Goal: Information Seeking & Learning: Learn about a topic

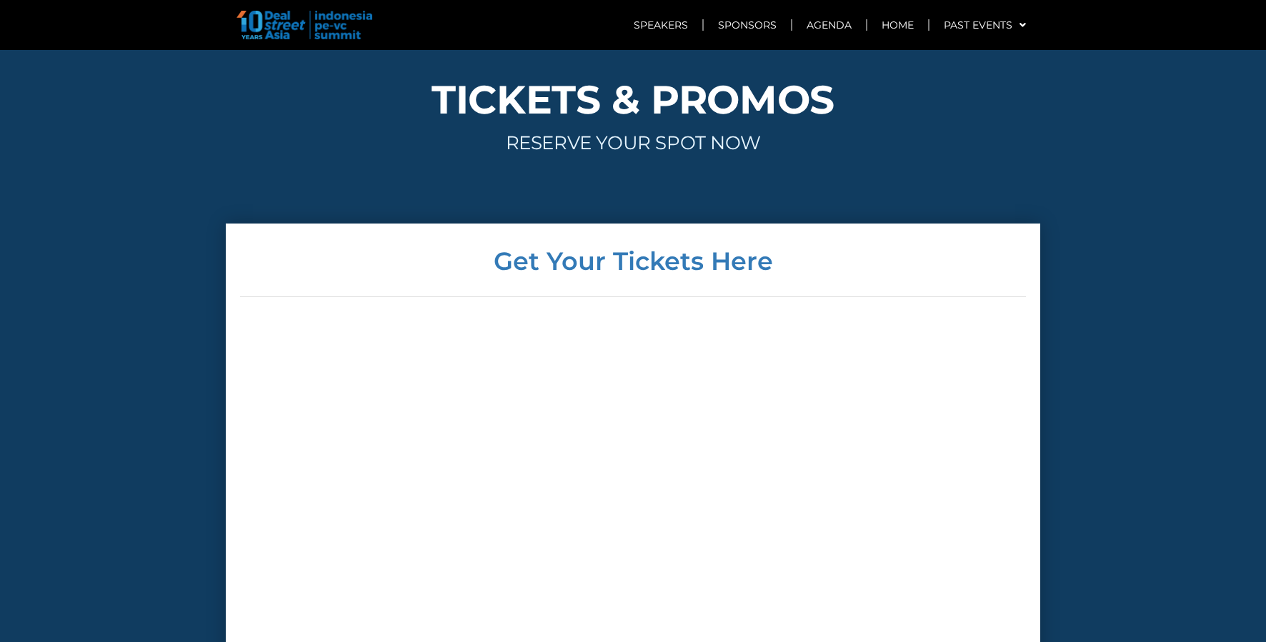
scroll to position [3289, 0]
click at [675, 31] on link "Speakers" at bounding box center [661, 25] width 83 height 33
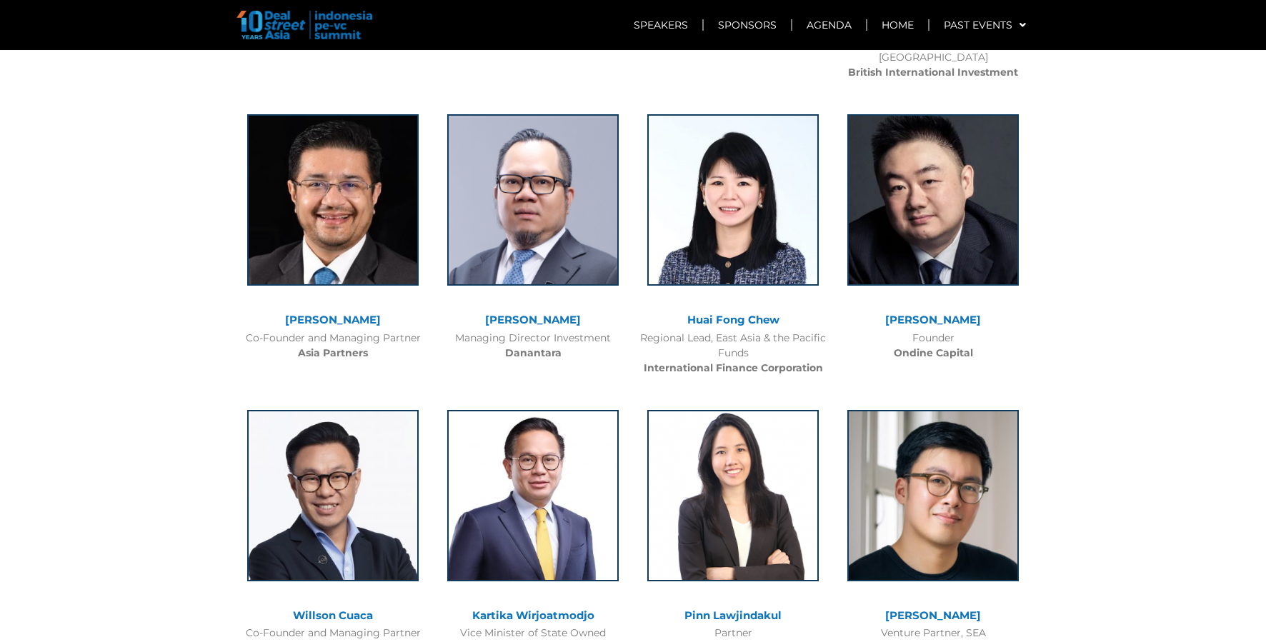
scroll to position [1674, 0]
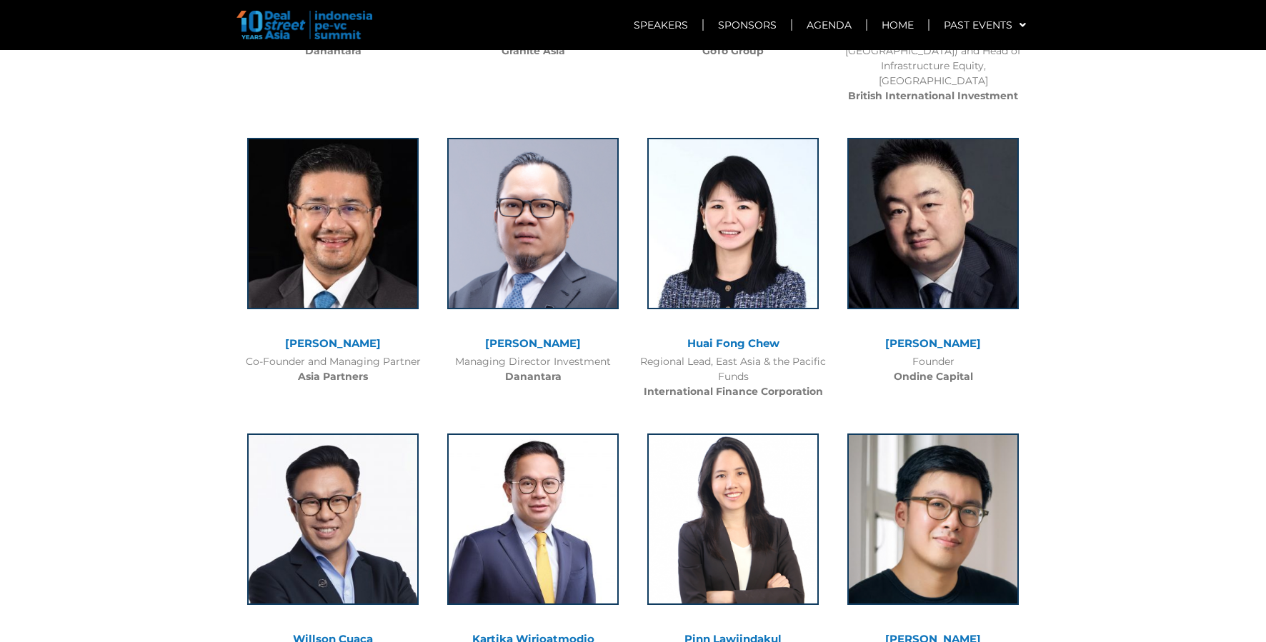
click at [517, 337] on link "[PERSON_NAME]" at bounding box center [533, 344] width 96 height 14
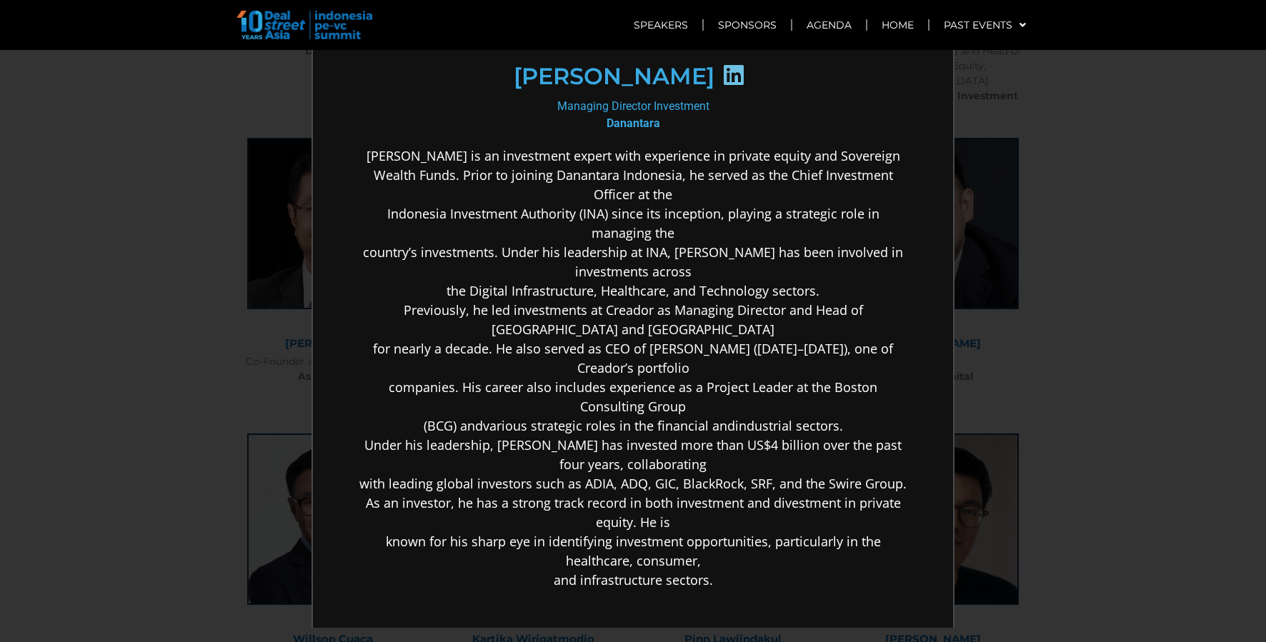
scroll to position [0, 0]
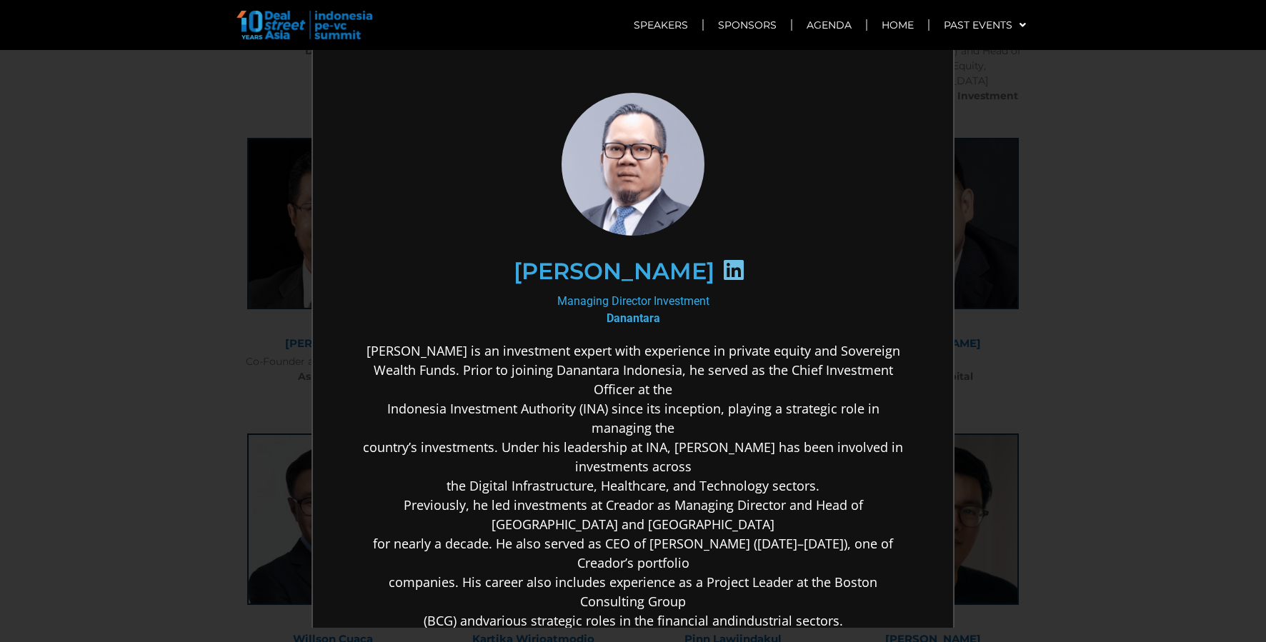
click at [744, 267] on icon at bounding box center [732, 268] width 23 height 23
click at [744, 265] on icon at bounding box center [732, 268] width 23 height 23
click at [237, 287] on div "×" at bounding box center [633, 321] width 1266 height 642
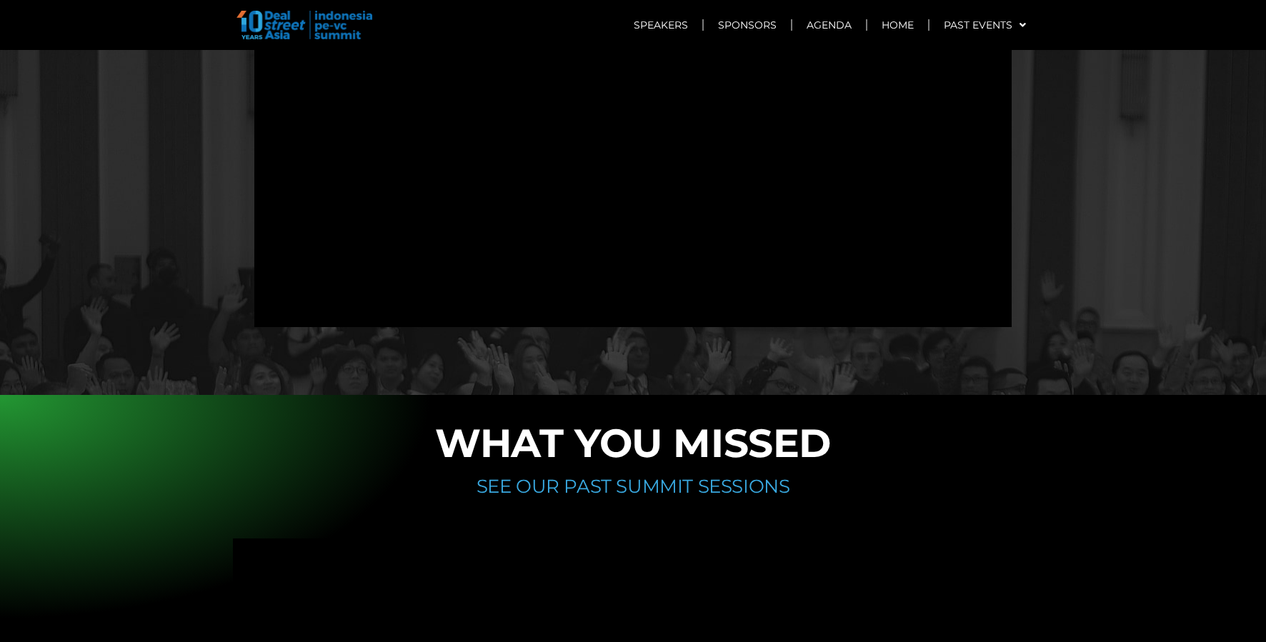
scroll to position [9929, 0]
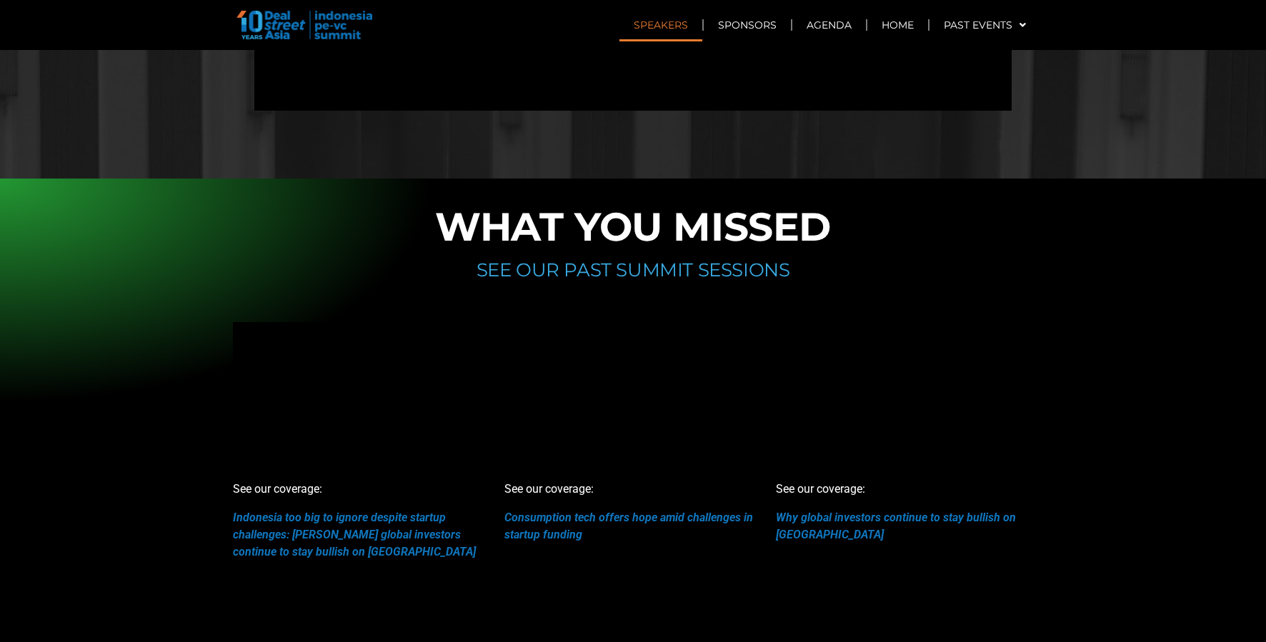
click at [675, 14] on link "Speakers" at bounding box center [661, 25] width 83 height 33
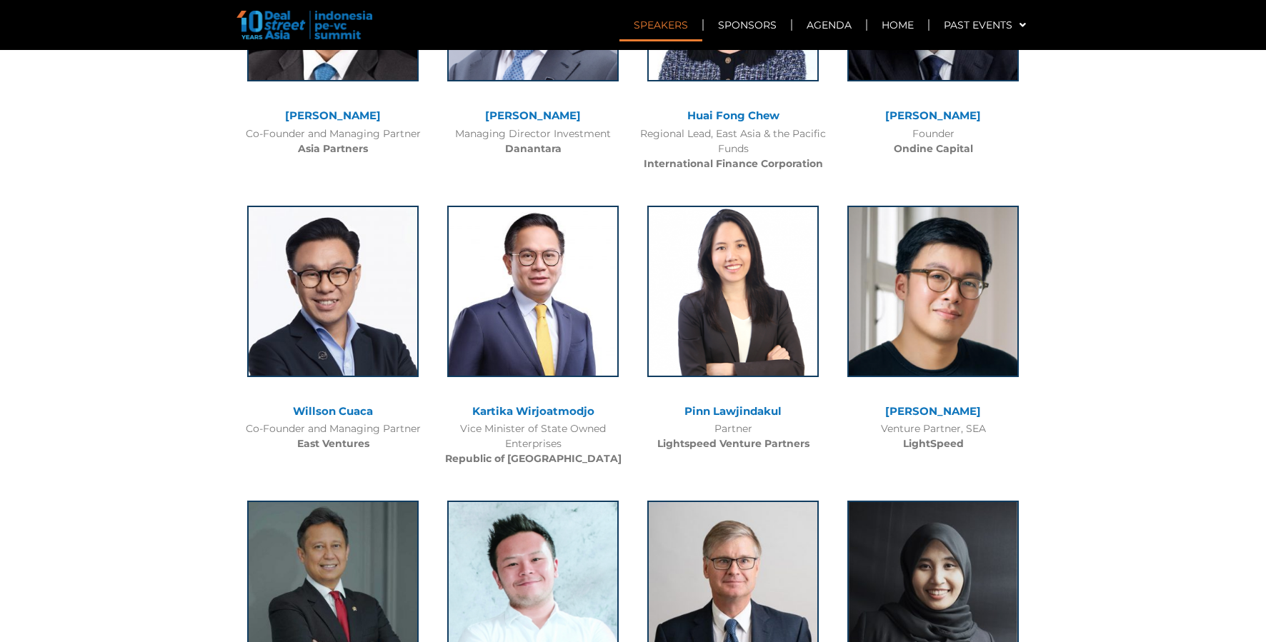
scroll to position [1316, 0]
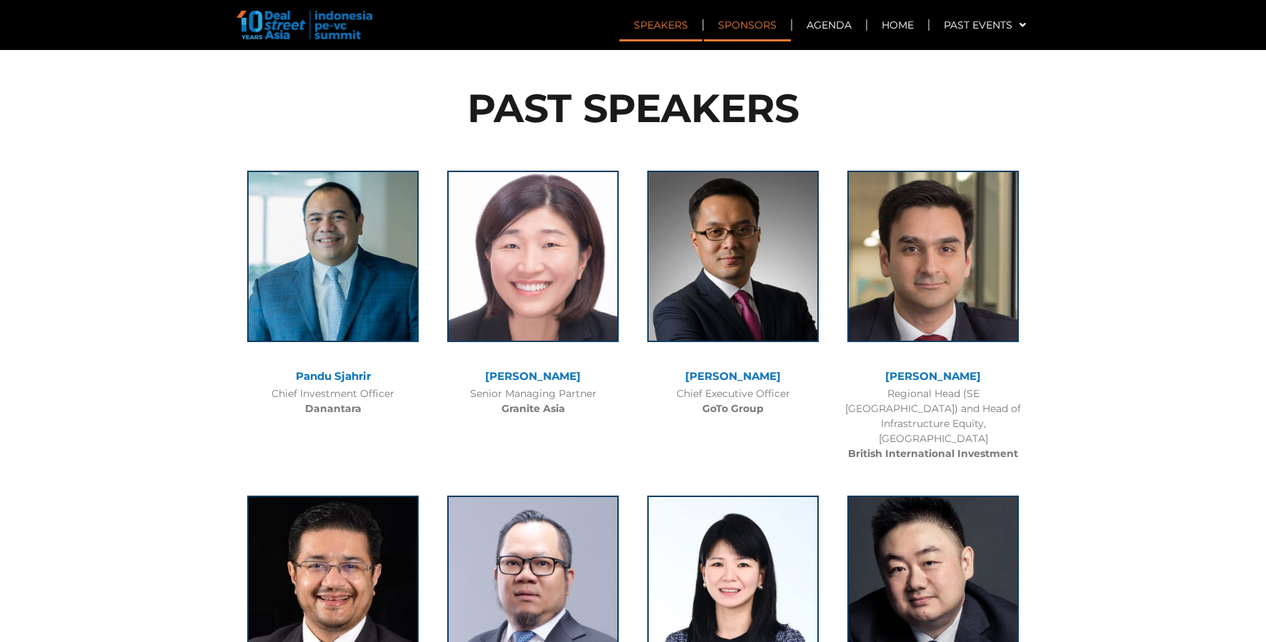
click at [739, 21] on link "Sponsors" at bounding box center [747, 25] width 87 height 33
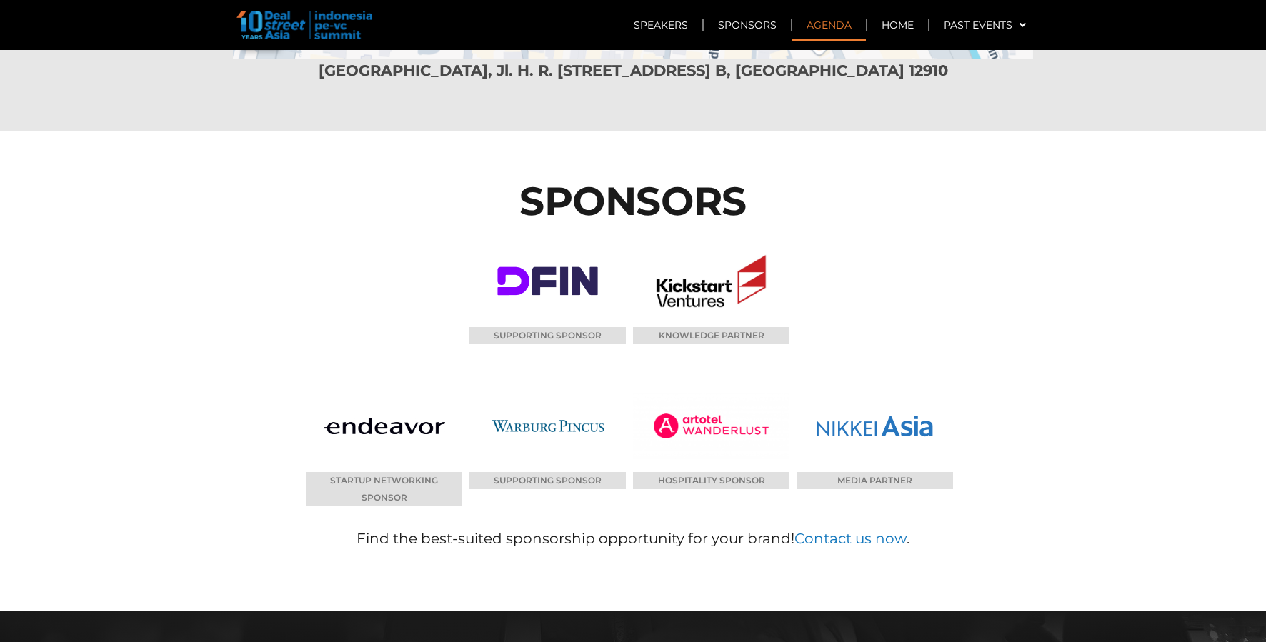
click at [835, 20] on link "Agenda" at bounding box center [829, 25] width 74 height 33
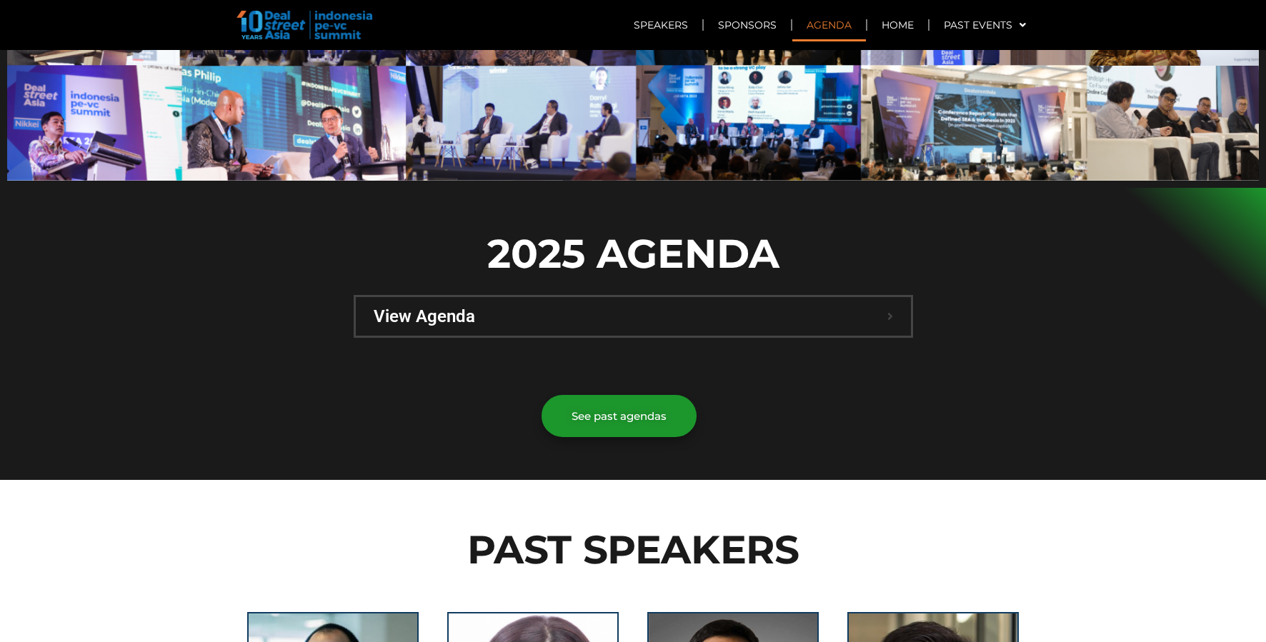
scroll to position [875, 0]
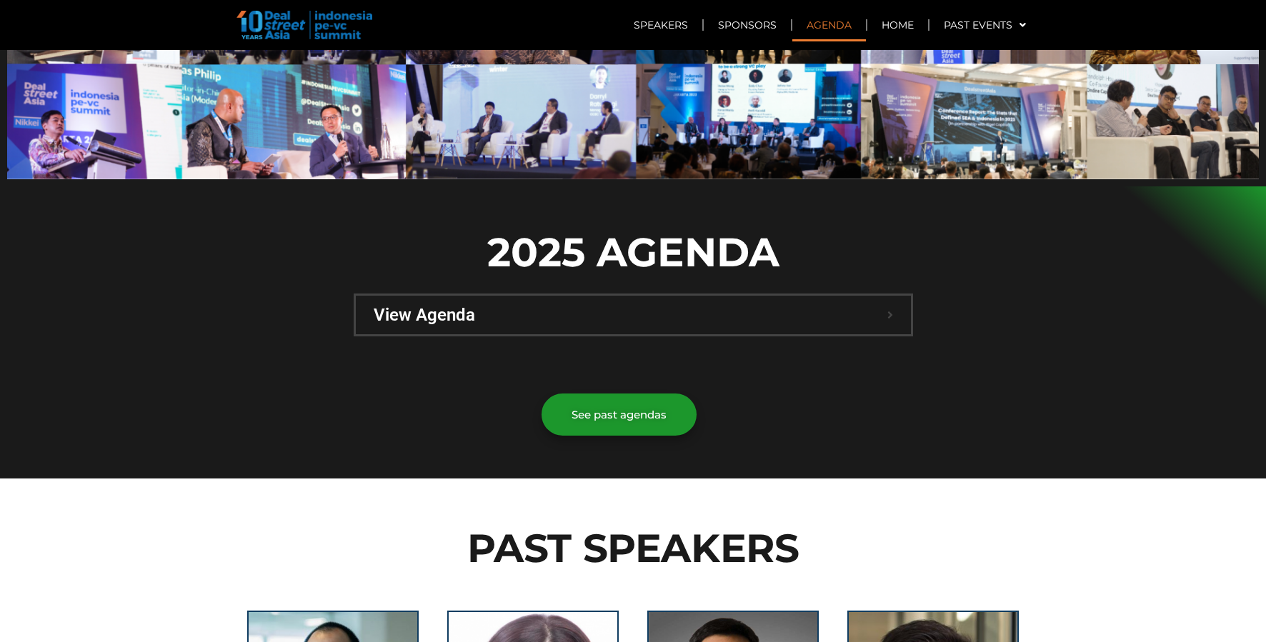
click at [600, 296] on div "View Agenda" at bounding box center [633, 315] width 555 height 39
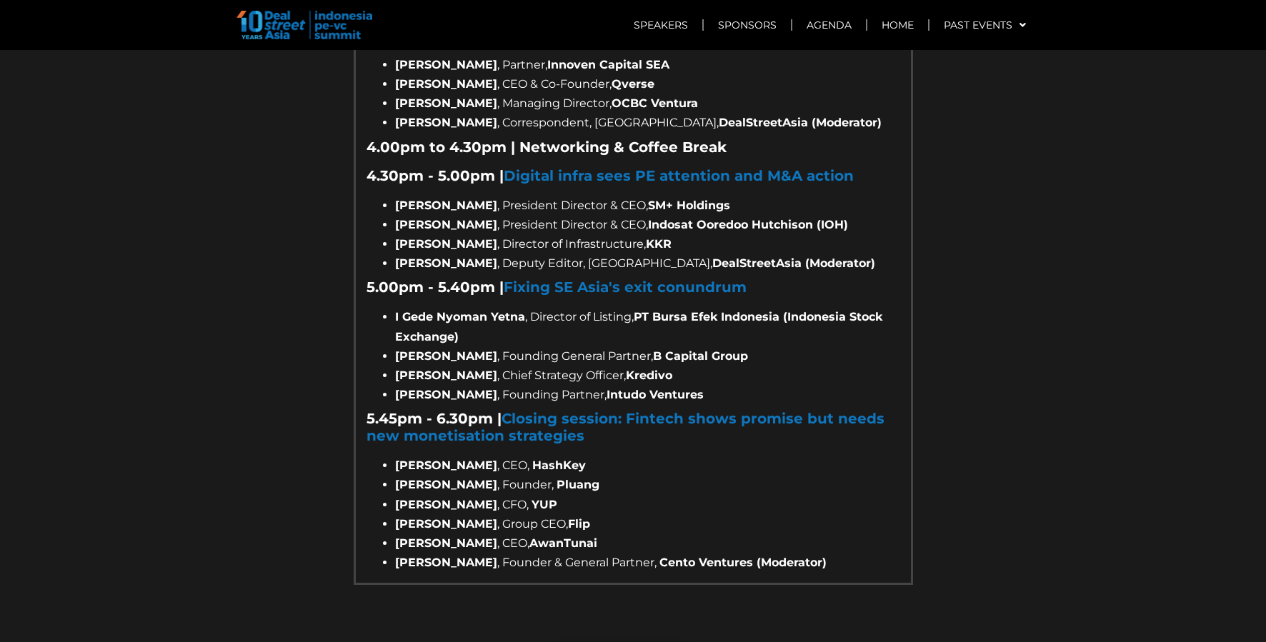
scroll to position [2049, 0]
